Goal: Entertainment & Leisure: Consume media (video, audio)

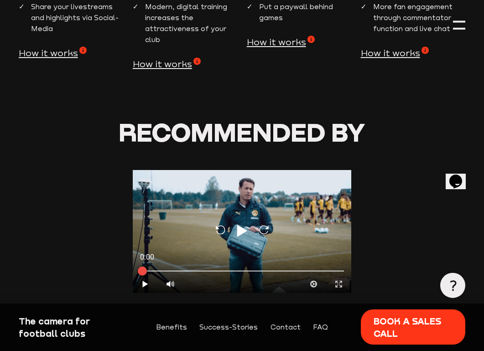
scroll to position [1096, 0]
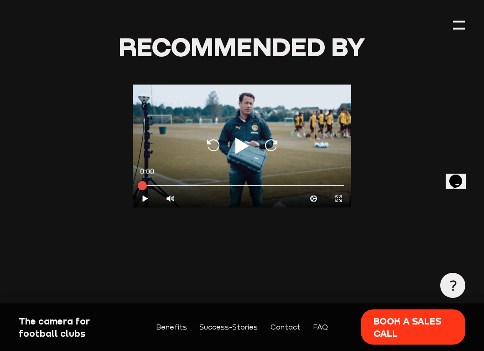
click at [240, 149] on icon at bounding box center [243, 145] width 14 height 16
type input "0.8"
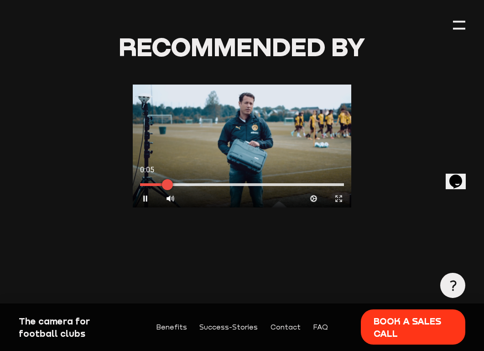
drag, startPoint x: 175, startPoint y: 182, endPoint x: 187, endPoint y: 183, distance: 11.5
click at [177, 182] on div at bounding box center [167, 184] width 23 height 23
click at [190, 184] on div at bounding box center [181, 184] width 23 height 23
click at [205, 184] on div at bounding box center [193, 184] width 23 height 23
click at [221, 183] on div at bounding box center [242, 184] width 219 height 10
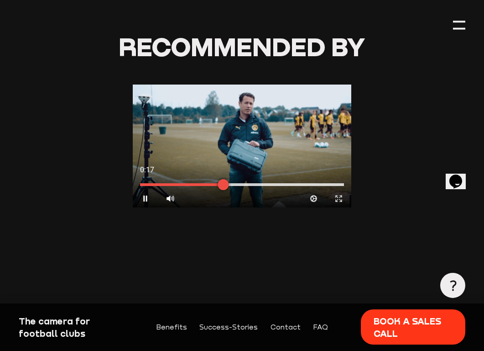
click at [238, 183] on div at bounding box center [242, 184] width 219 height 10
click at [260, 182] on div at bounding box center [242, 184] width 219 height 10
click at [281, 184] on div at bounding box center [242, 184] width 219 height 10
click at [310, 189] on div at bounding box center [242, 184] width 219 height 10
click at [324, 185] on div at bounding box center [242, 184] width 204 height 3
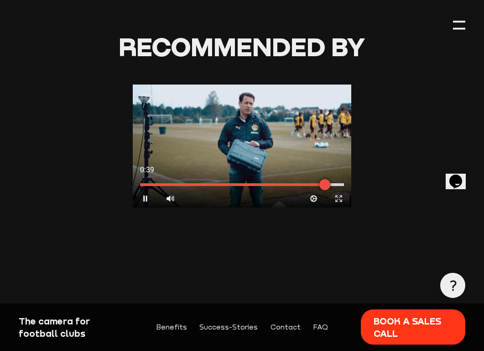
click at [339, 185] on div at bounding box center [242, 184] width 204 height 3
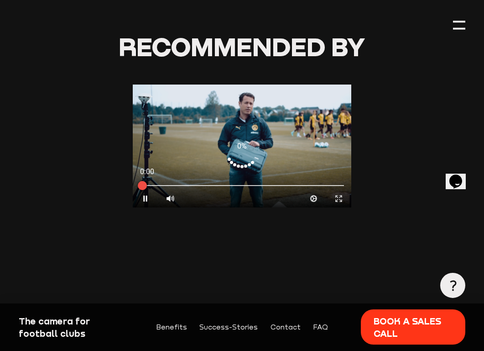
drag, startPoint x: 330, startPoint y: 185, endPoint x: 137, endPoint y: 168, distance: 194.4
click at [137, 168] on div "0:00 Pause Volume High Cog Expand Media Close" at bounding box center [242, 185] width 219 height 46
click at [239, 142] on div at bounding box center [242, 145] width 219 height 123
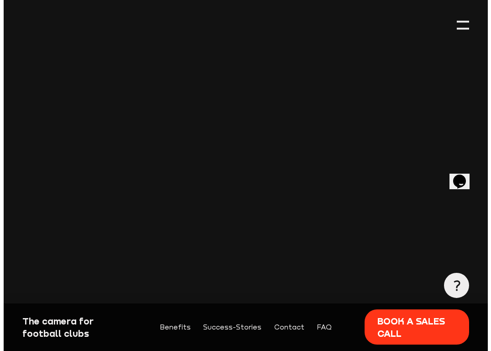
scroll to position [46, 0]
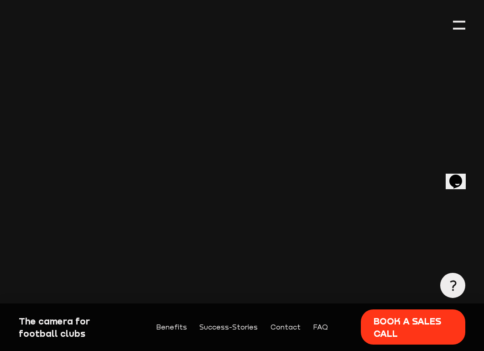
click at [457, 17] on header at bounding box center [242, 354] width 447 height 800
click at [455, 24] on div at bounding box center [459, 25] width 12 height 12
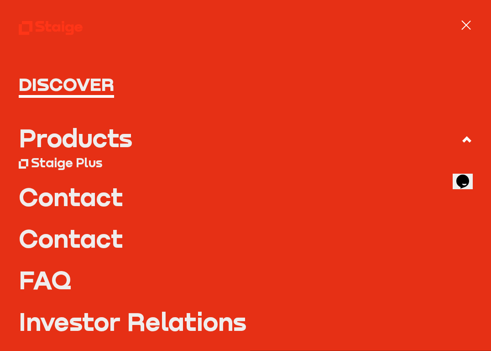
click at [89, 139] on div "Products" at bounding box center [76, 137] width 114 height 25
click at [0, 0] on input "Products" at bounding box center [0, 0] width 0 height 0
click at [83, 136] on div "Products" at bounding box center [76, 137] width 114 height 25
click at [0, 0] on input "Products" at bounding box center [0, 0] width 0 height 0
click at [80, 139] on div "Products" at bounding box center [76, 137] width 114 height 25
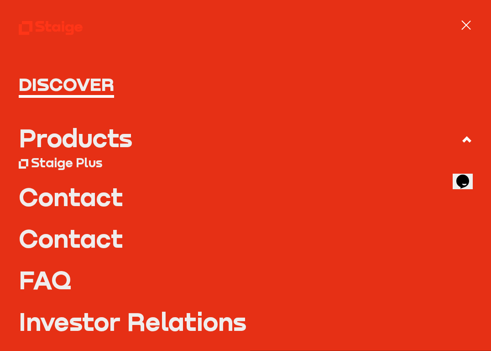
click at [0, 0] on input "Products" at bounding box center [0, 0] width 0 height 0
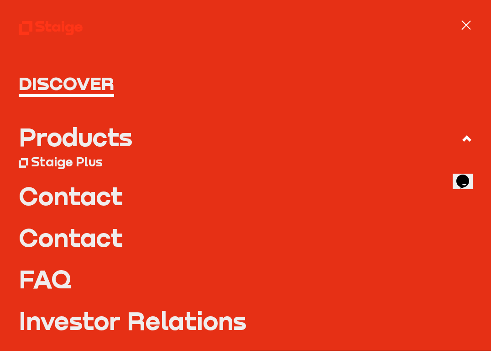
scroll to position [0, 0]
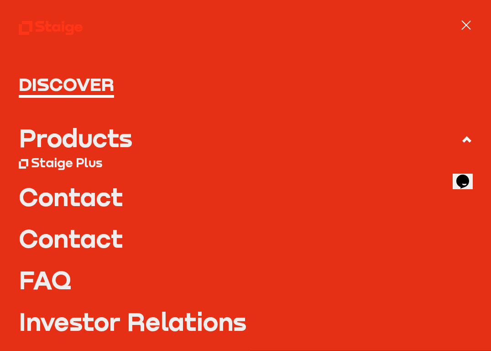
click at [54, 29] on use at bounding box center [51, 28] width 64 height 14
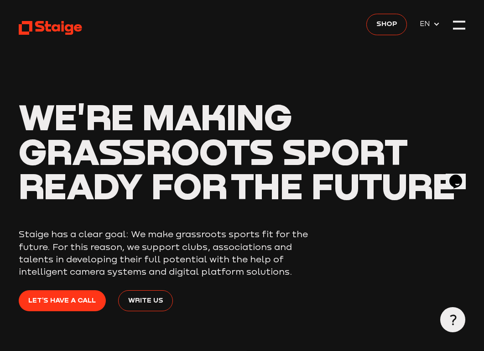
click at [433, 25] on span "EN" at bounding box center [427, 23] width 14 height 11
click at [432, 25] on span "EN" at bounding box center [427, 23] width 14 height 11
drag, startPoint x: 457, startPoint y: 16, endPoint x: 456, endPoint y: 23, distance: 7.4
click at [458, 16] on header "We're making grassroots sport ready for the future Staige has a clear goal: We …" at bounding box center [242, 187] width 447 height 374
click at [455, 26] on div at bounding box center [459, 25] width 12 height 12
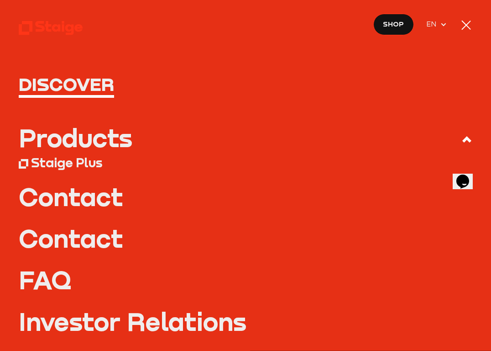
click at [464, 24] on div at bounding box center [466, 25] width 12 height 12
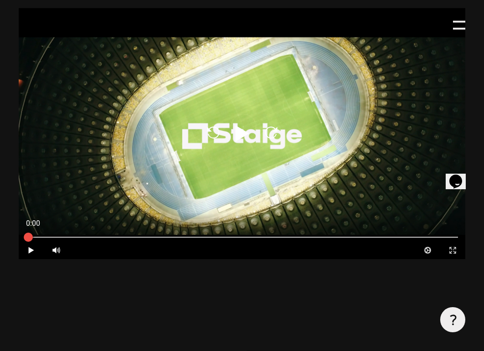
scroll to position [365, 0]
click at [226, 131] on div "Reload Play Reload" at bounding box center [242, 134] width 447 height 252
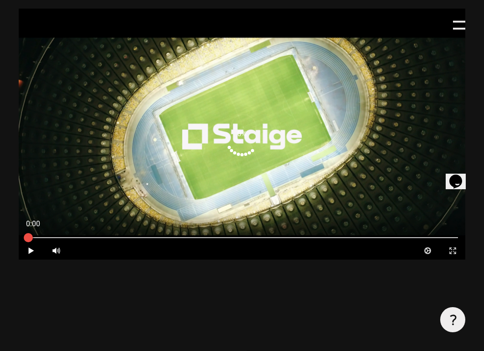
type input "0.8"
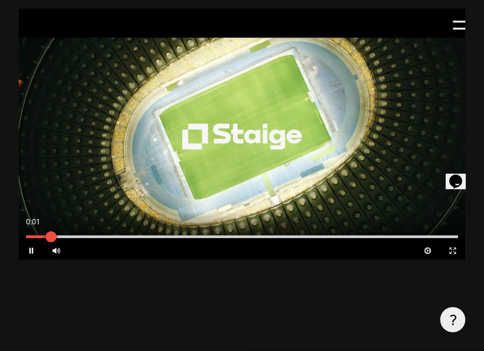
drag, startPoint x: 60, startPoint y: 238, endPoint x: 74, endPoint y: 237, distance: 13.8
click at [63, 238] on div at bounding box center [242, 236] width 432 height 3
click at [88, 237] on div at bounding box center [242, 236] width 432 height 3
click at [119, 234] on div at bounding box center [116, 236] width 11 height 11
click at [145, 237] on div at bounding box center [242, 237] width 447 height 10
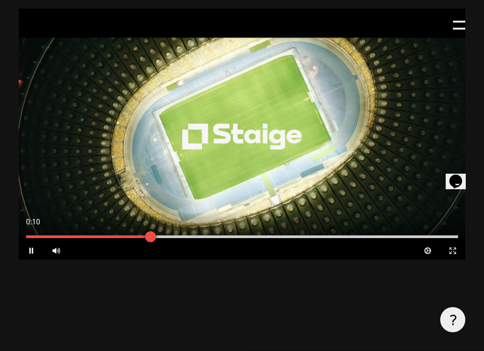
click at [175, 238] on div at bounding box center [242, 236] width 432 height 3
click at [228, 237] on div at bounding box center [242, 236] width 432 height 3
click at [263, 237] on div at bounding box center [242, 236] width 432 height 3
click at [365, 237] on div at bounding box center [242, 236] width 432 height 3
click at [393, 234] on div at bounding box center [242, 237] width 447 height 10
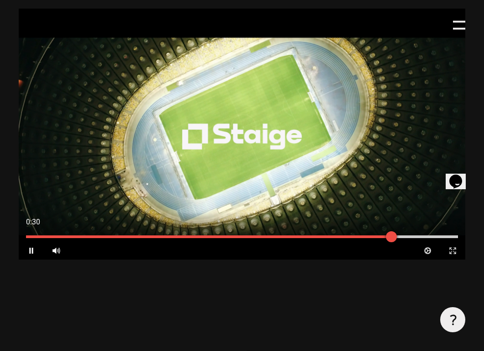
click at [428, 233] on div at bounding box center [242, 237] width 447 height 10
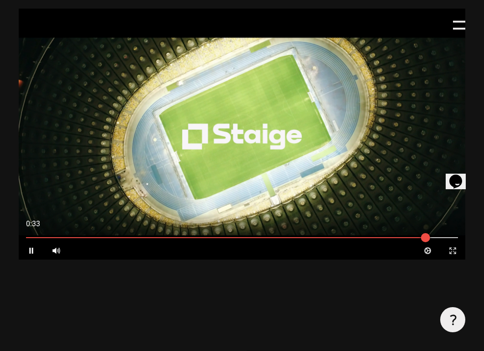
click at [461, 231] on div at bounding box center [354, 224] width 224 height 20
click at [455, 252] on icon "Expand" at bounding box center [453, 250] width 9 height 9
